Goal: Task Accomplishment & Management: Manage account settings

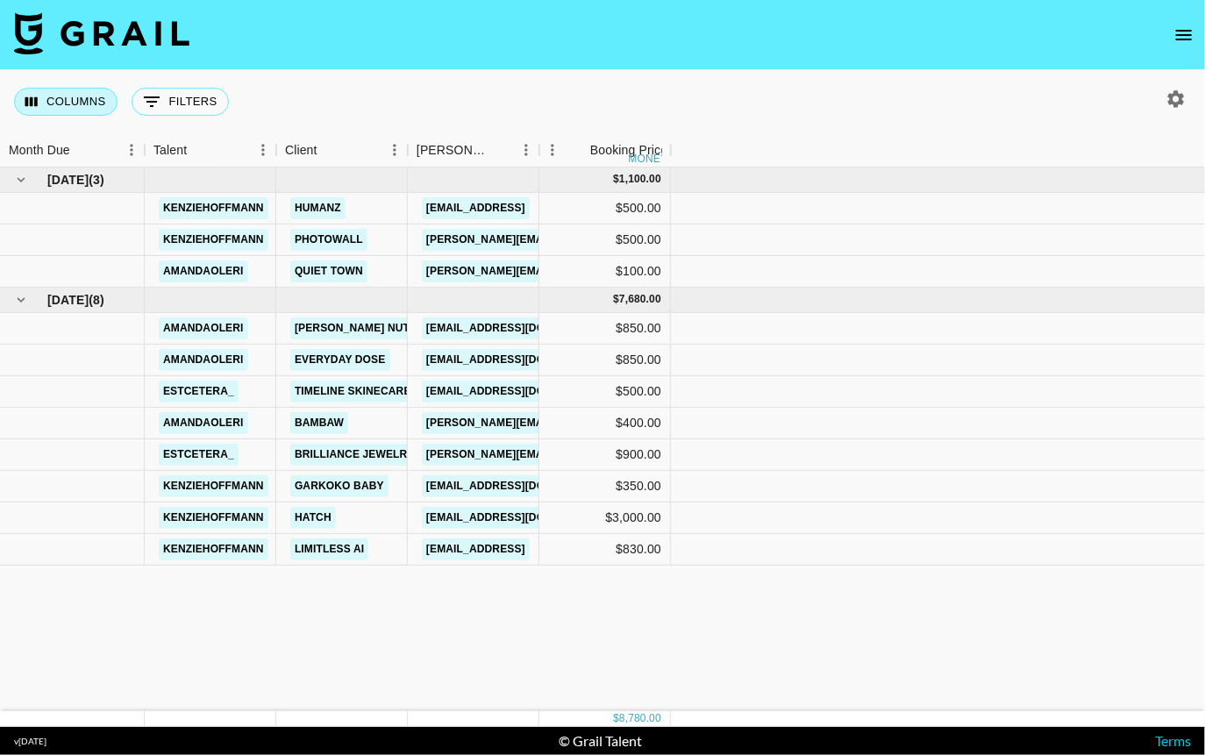
click at [85, 106] on button "Columns" at bounding box center [66, 102] width 104 height 28
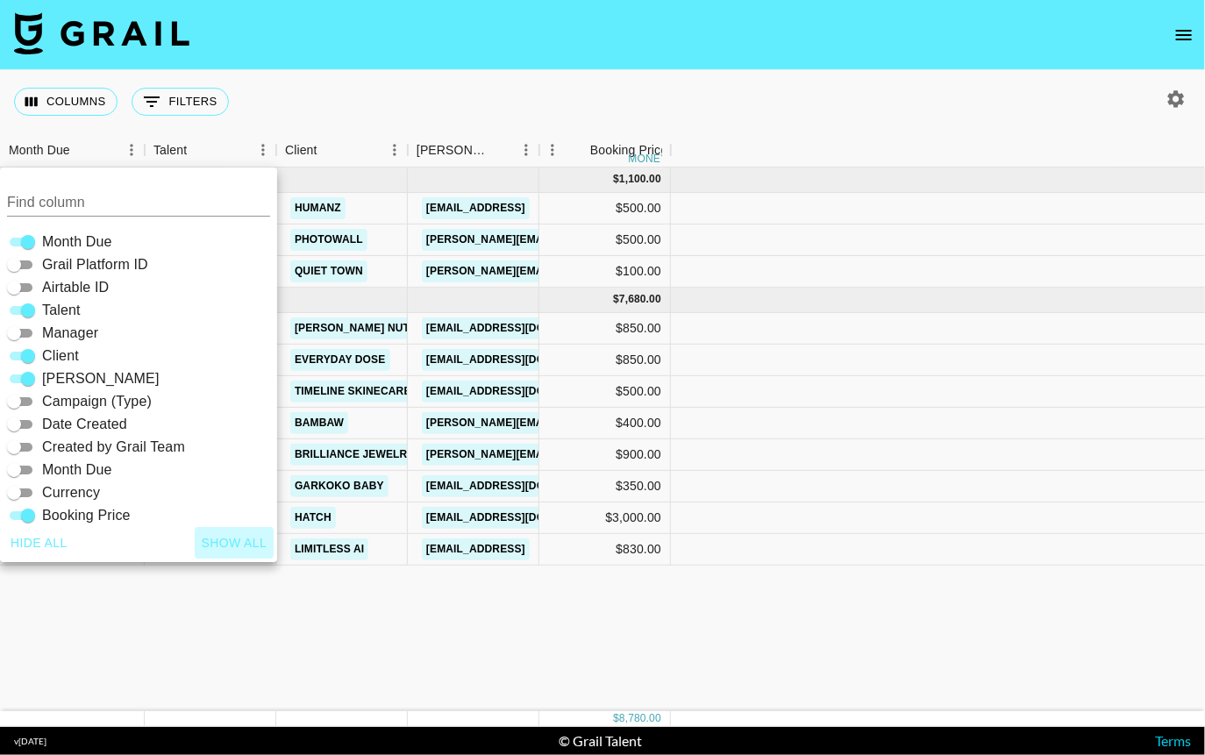
click at [216, 541] on button "Show all" at bounding box center [235, 543] width 80 height 32
checkbox input "true"
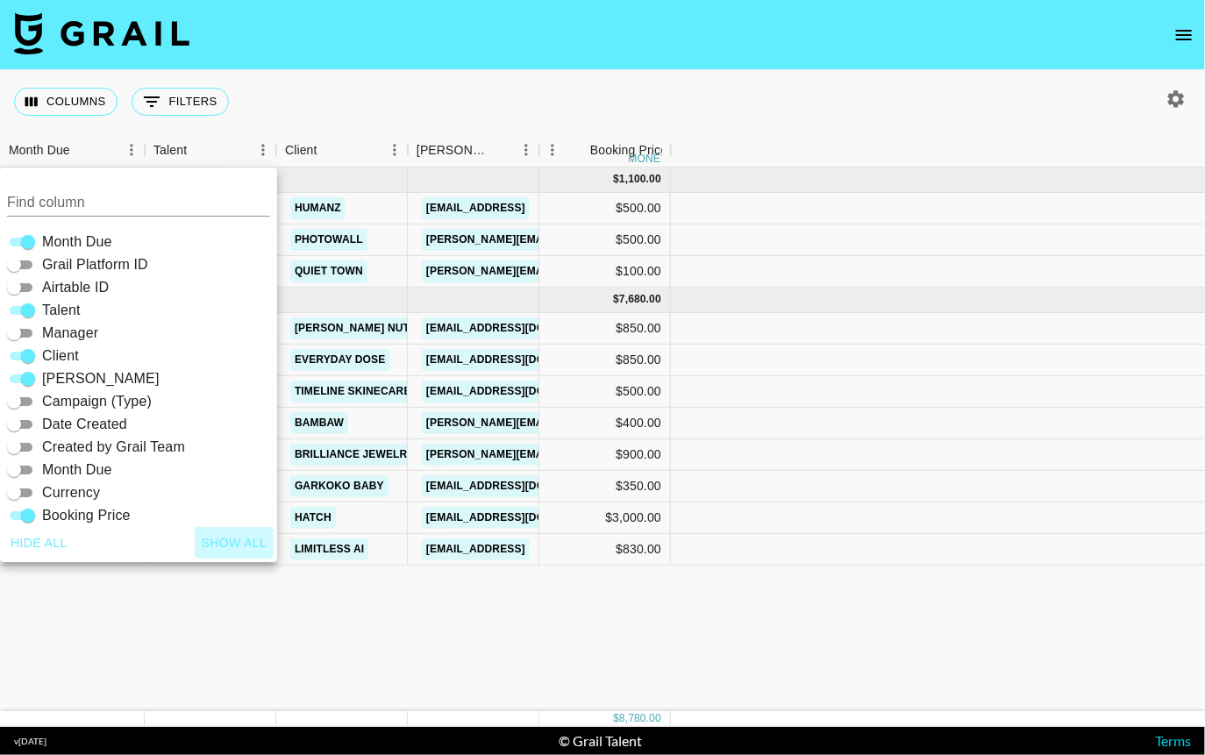
checkbox input "true"
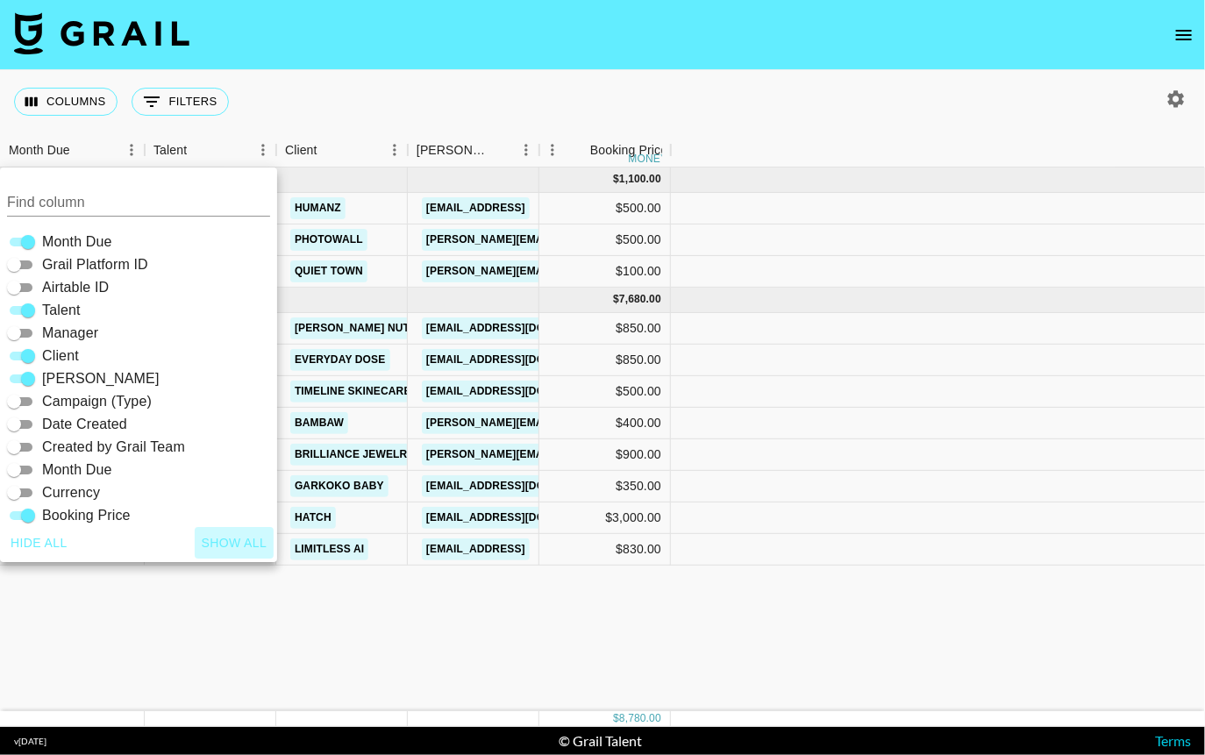
checkbox input "true"
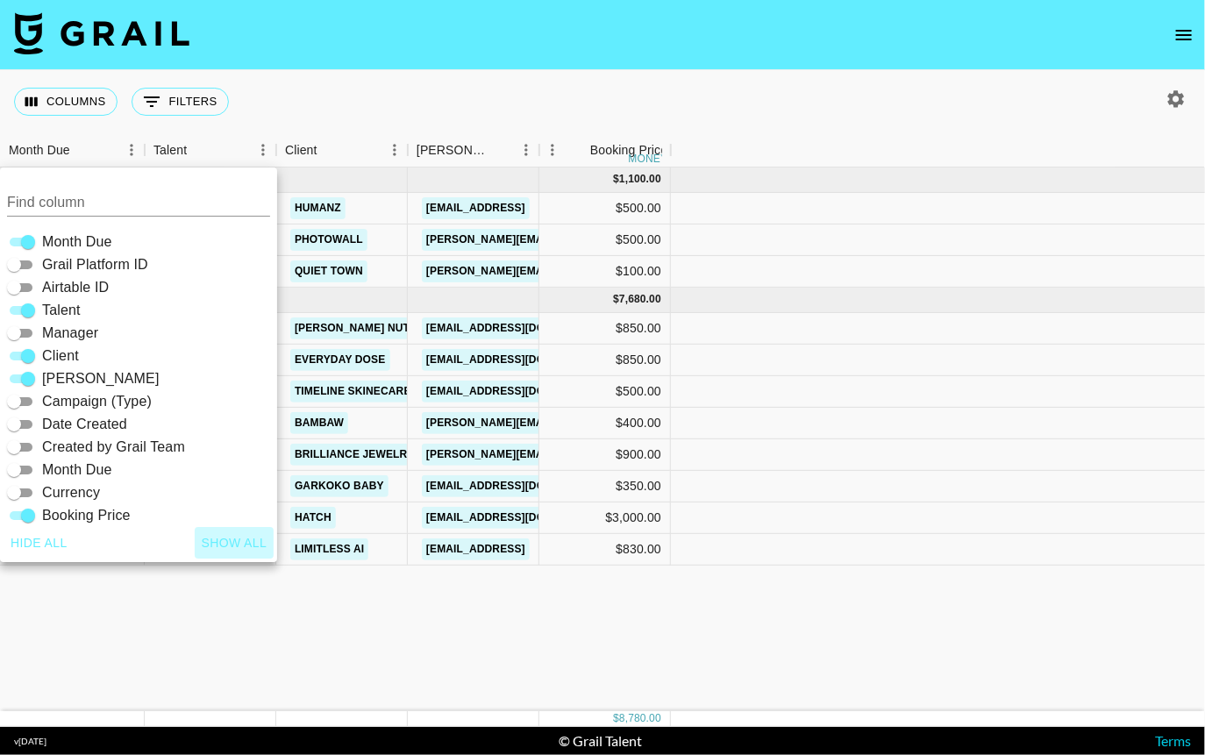
checkbox input "true"
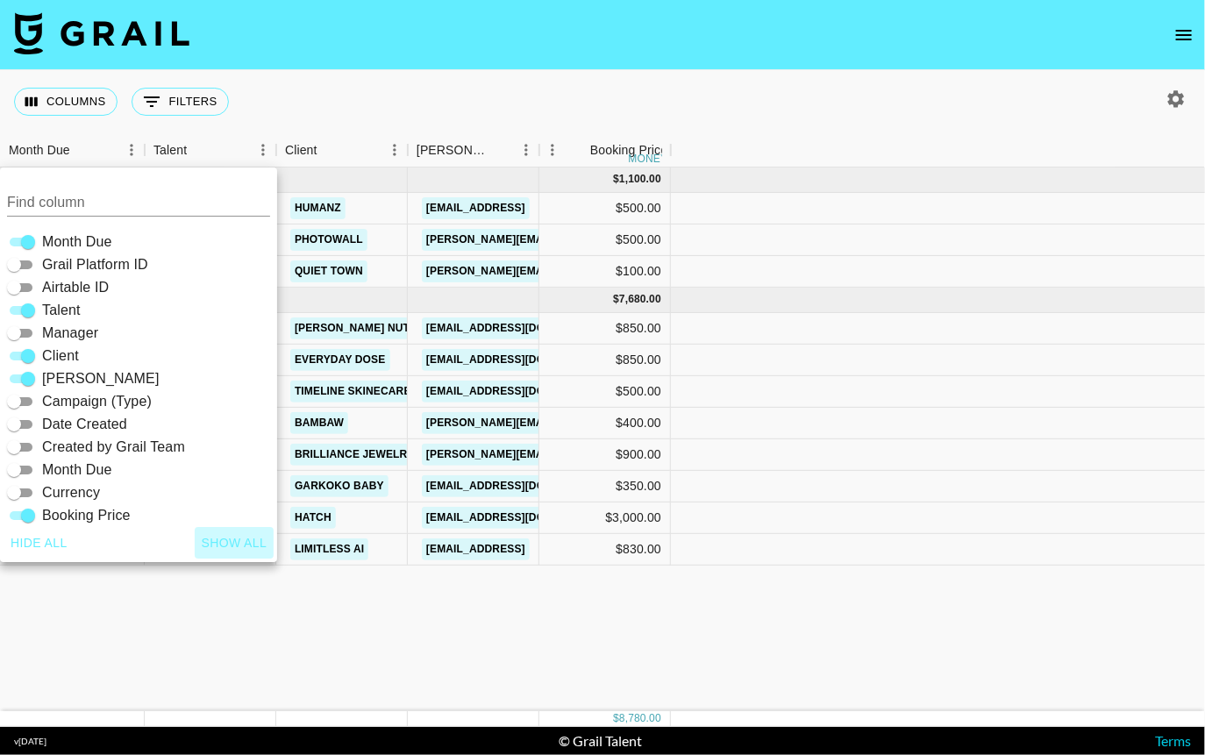
checkbox input "true"
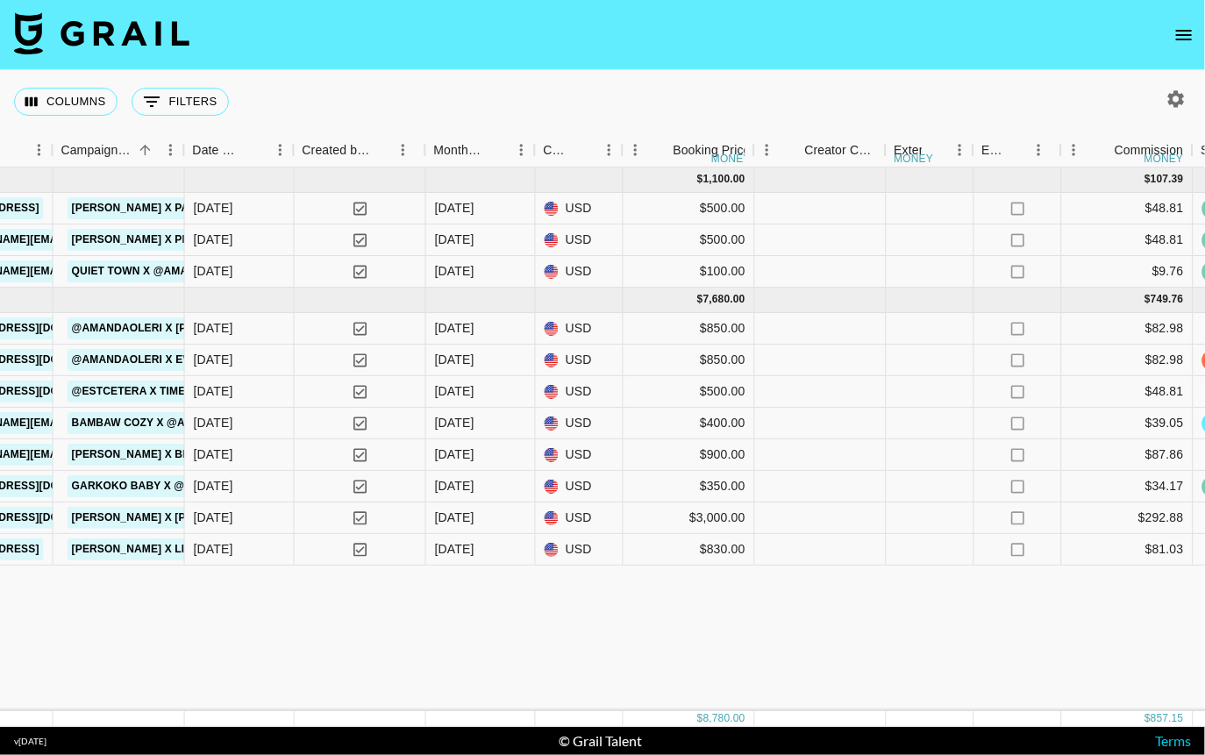
scroll to position [0, 1013]
